Goal: Navigation & Orientation: Find specific page/section

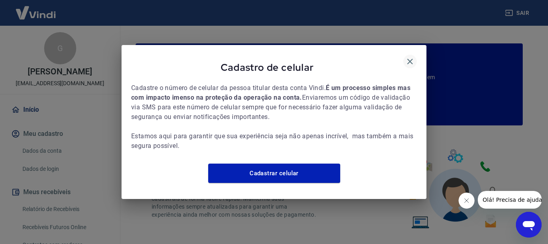
click at [413, 59] on icon "button" at bounding box center [410, 62] width 10 height 10
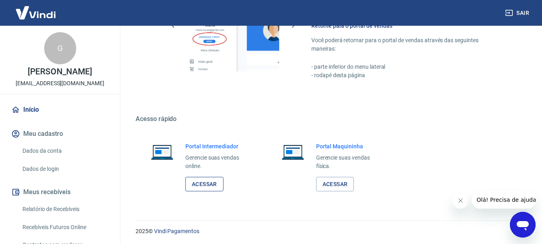
scroll to position [498, 0]
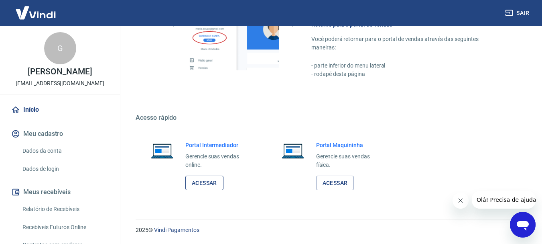
click at [205, 184] on link "Acessar" at bounding box center [204, 182] width 38 height 15
click at [205, 190] on div "Portal Intermediador Gerencie suas vendas online. Acessar" at bounding box center [199, 165] width 126 height 69
click at [205, 184] on link "Acessar" at bounding box center [204, 182] width 38 height 15
